Goal: Navigation & Orientation: Find specific page/section

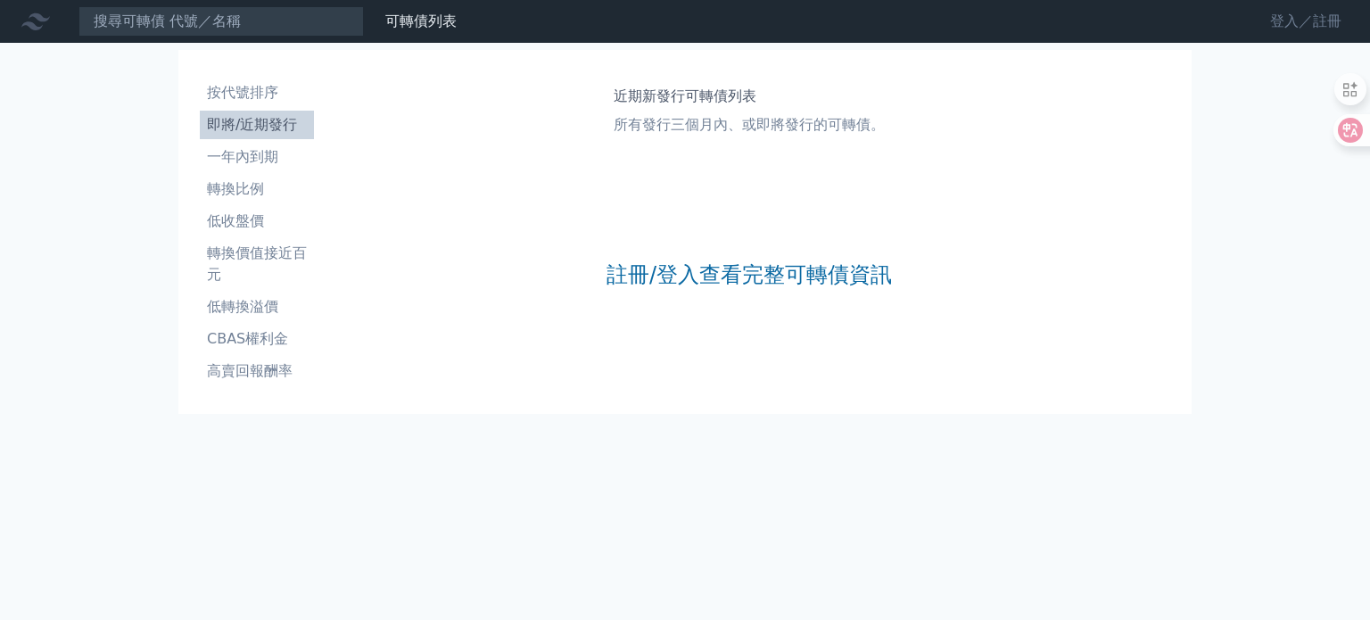
click at [1295, 18] on link "登入／註冊" at bounding box center [1305, 21] width 100 height 29
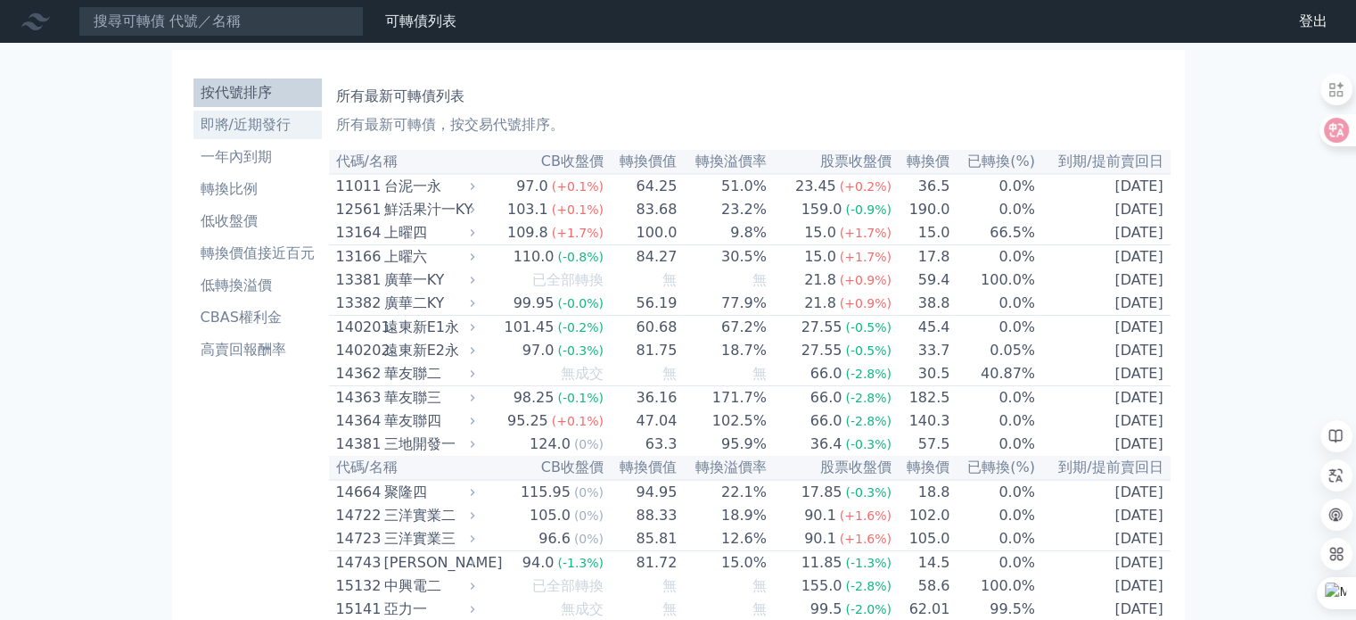
click at [248, 128] on li "即將/近期發行" at bounding box center [257, 124] width 128 height 21
